Goal: Task Accomplishment & Management: Manage account settings

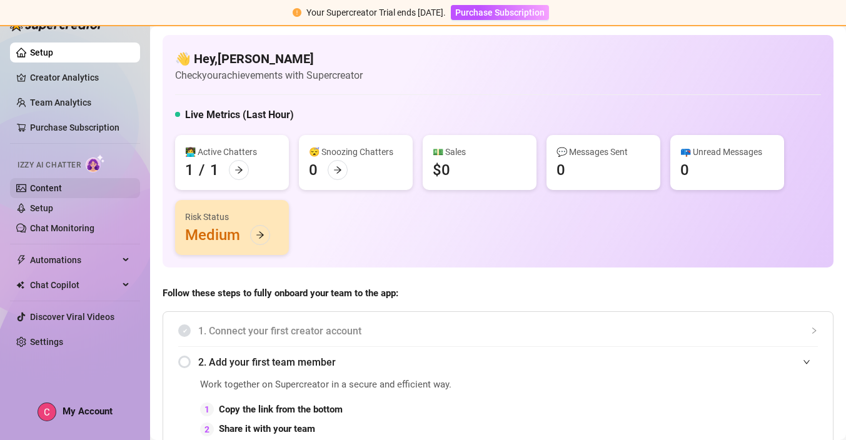
click at [41, 183] on link "Content" at bounding box center [46, 188] width 32 height 10
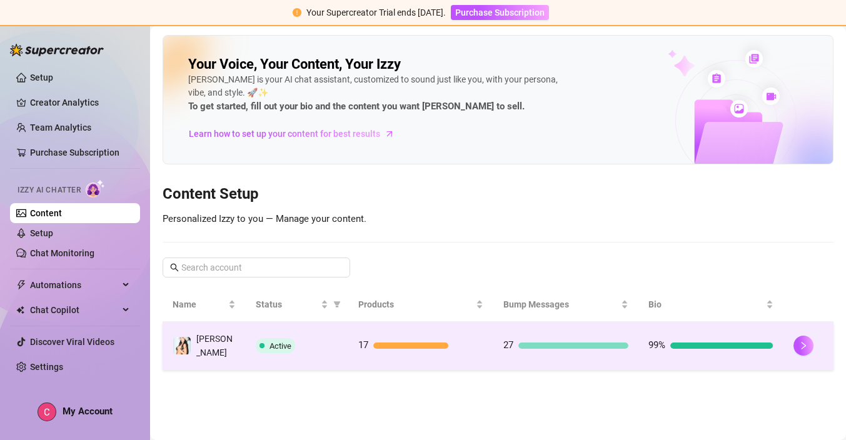
click at [467, 353] on td "17" at bounding box center [420, 346] width 145 height 48
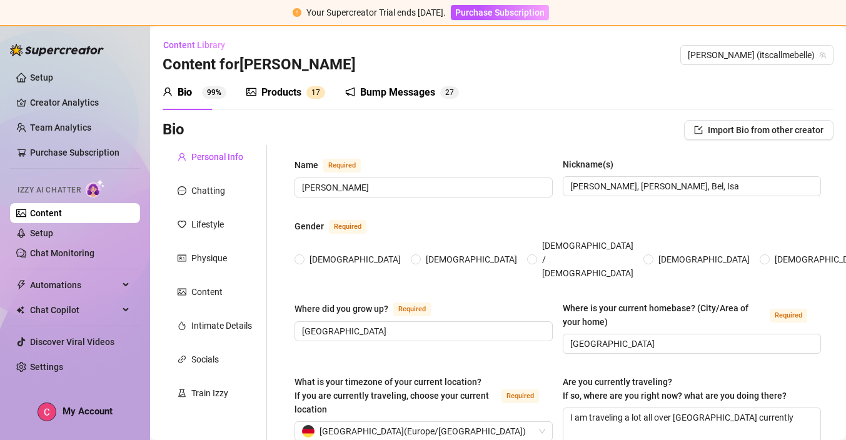
type input "[PERSON_NAME]"
type input "[PERSON_NAME], [PERSON_NAME], Bel, Isa"
type input "[GEOGRAPHIC_DATA]"
type textarea "I am traveling a lot all over [GEOGRAPHIC_DATA] currently"
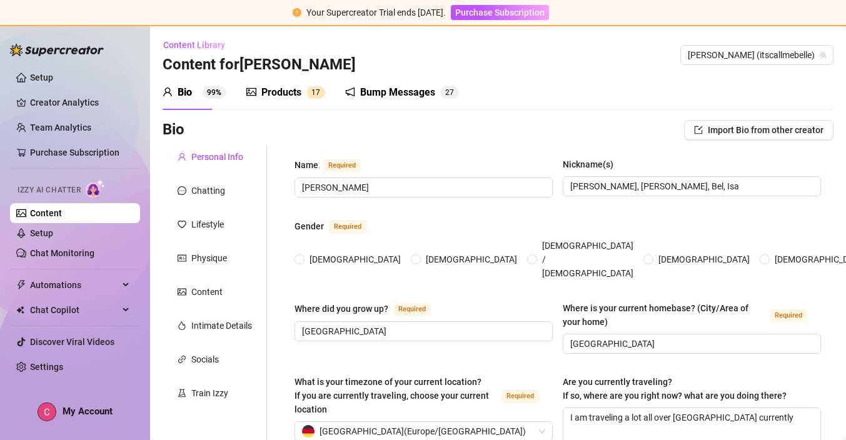
type input "[DEMOGRAPHIC_DATA]"
type input "Single"
type input "No siblings"
type input "No children"
type input "I have a chihuahua called Kilo, he is black and two years old. My best friend g…"
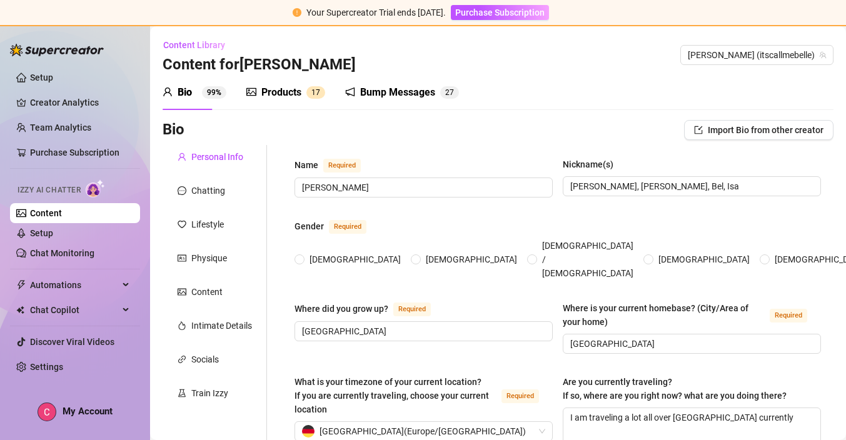
type input "Im currently studying Psychology and modelling"
type input "Ive finished my 4 year degree in communication. I've worked as a model since im…"
type input "Already finished a 4 years degree in audiovisual communication and just started…"
type input "I'm not religious"
type input "I believe in equality, respect, love and freedom. Let everyone be what they are…"
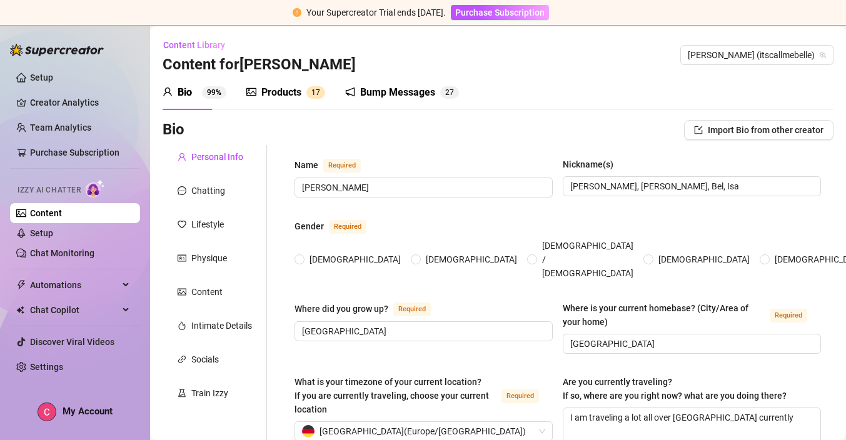
type textarea "I want to finish my degree in psychology and work as a [MEDICAL_DATA], create a…"
type textarea "first smoking story: It started more mentally than physically. When I was 12, I…"
type textarea "I love sailing, my father lives in a boat and i've sailed many times through th…"
type textarea "I’ve been smoking for years now… it’s honestly such a big part of my daily rout…"
radio input "true"
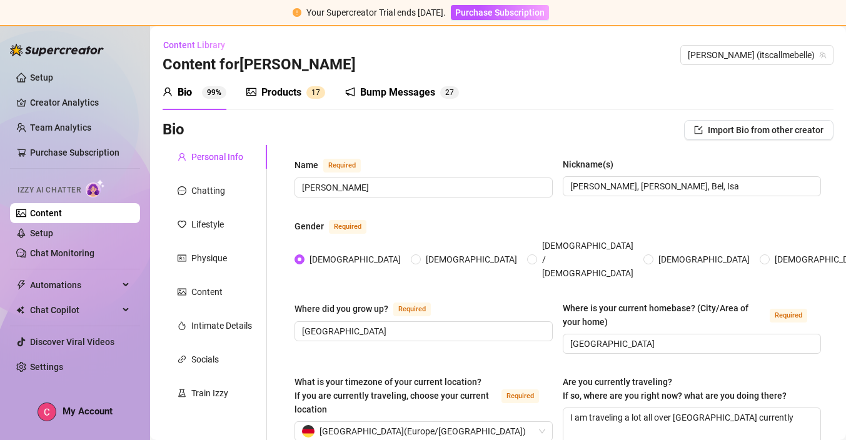
type input "[DATE]"
click at [301, 93] on div "Products 1 7" at bounding box center [285, 92] width 79 height 15
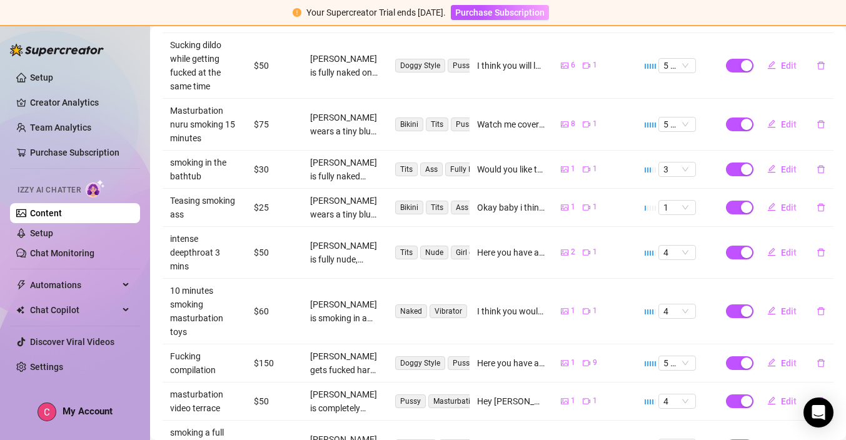
scroll to position [325, 0]
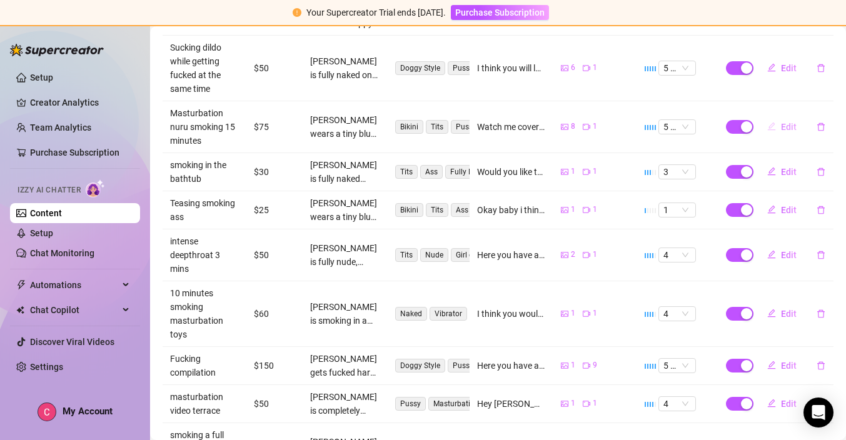
click at [780, 117] on button "Edit" at bounding box center [781, 127] width 49 height 20
type textarea "Watch me covering myself in sloppy nuru massage oil, touching my wet pussy and …"
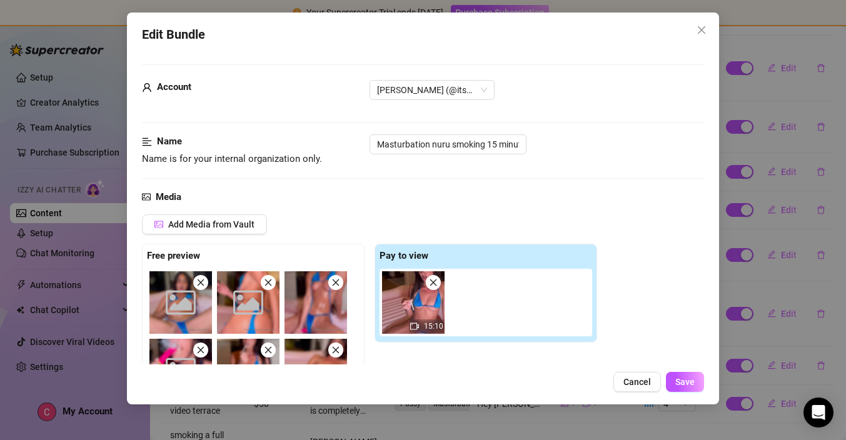
scroll to position [124, 0]
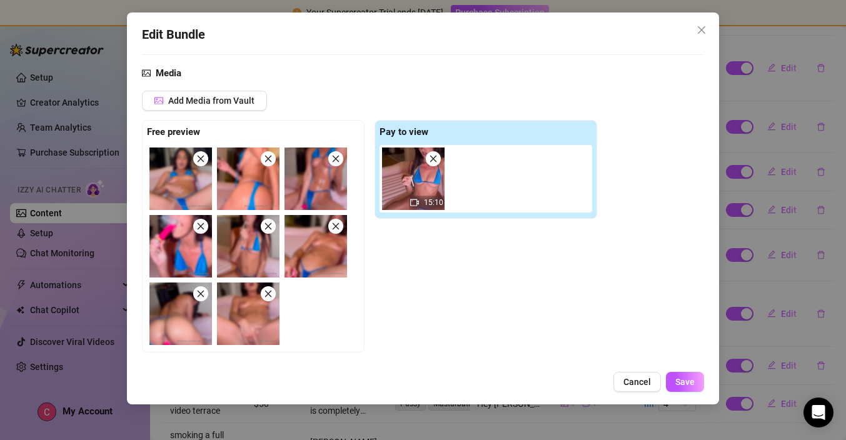
click at [196, 193] on img at bounding box center [180, 179] width 63 height 63
click at [647, 377] on span "Cancel" at bounding box center [638, 382] width 28 height 10
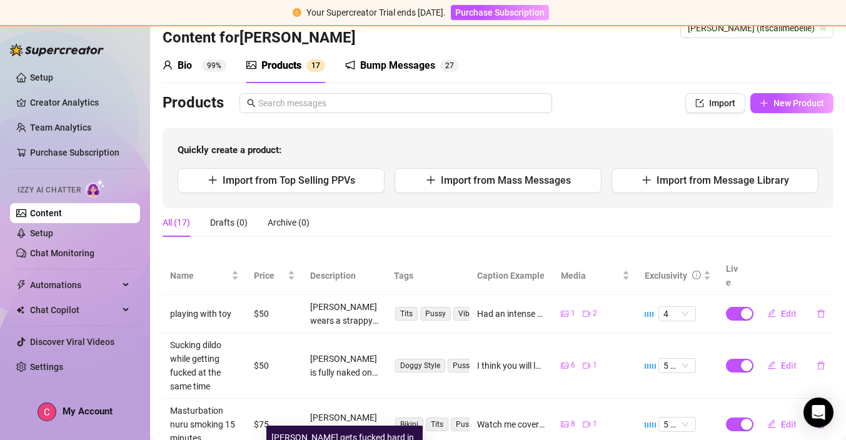
scroll to position [0, 0]
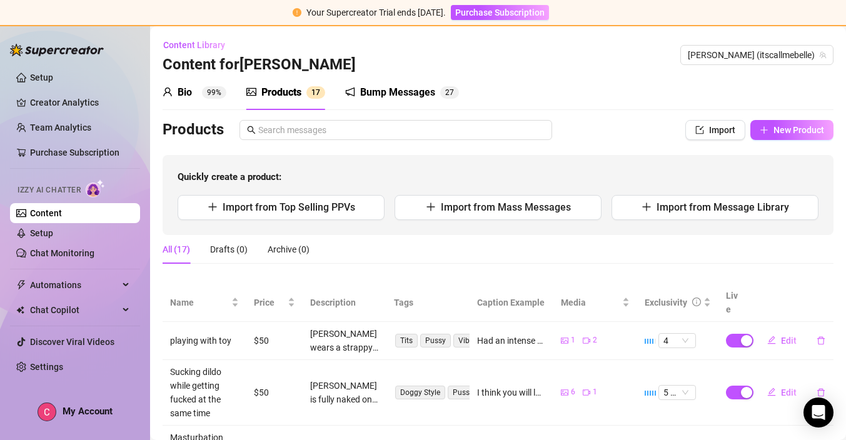
click at [403, 91] on div "Bump Messages" at bounding box center [397, 92] width 75 height 15
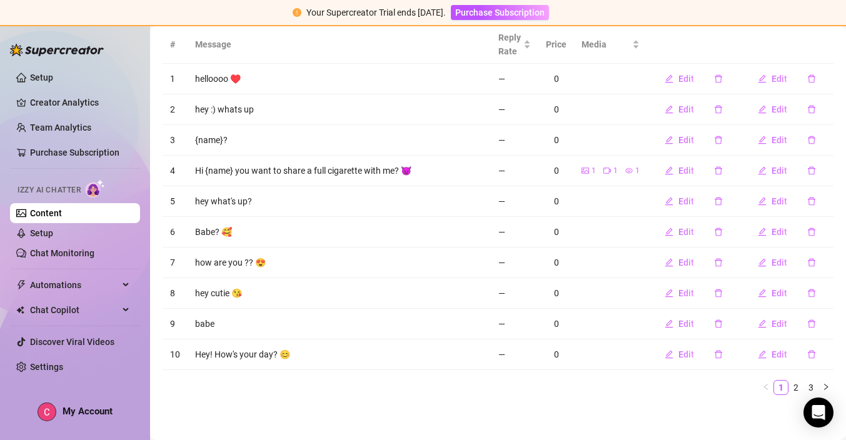
scroll to position [122, 0]
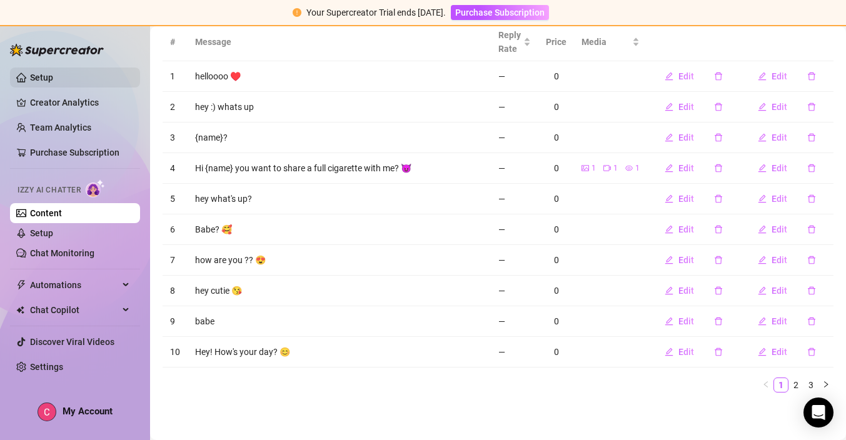
click at [53, 73] on link "Setup" at bounding box center [41, 78] width 23 height 10
